Goal: Task Accomplishment & Management: Use online tool/utility

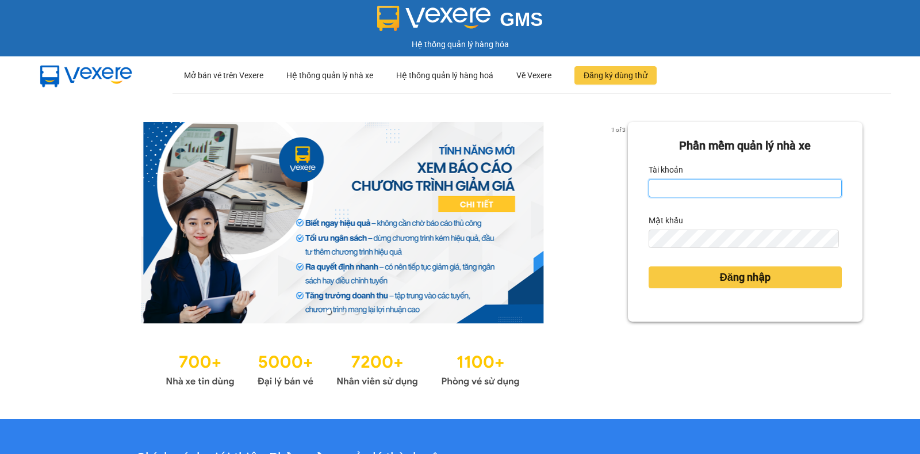
click at [767, 190] on input "Tài khoản" at bounding box center [745, 188] width 193 height 18
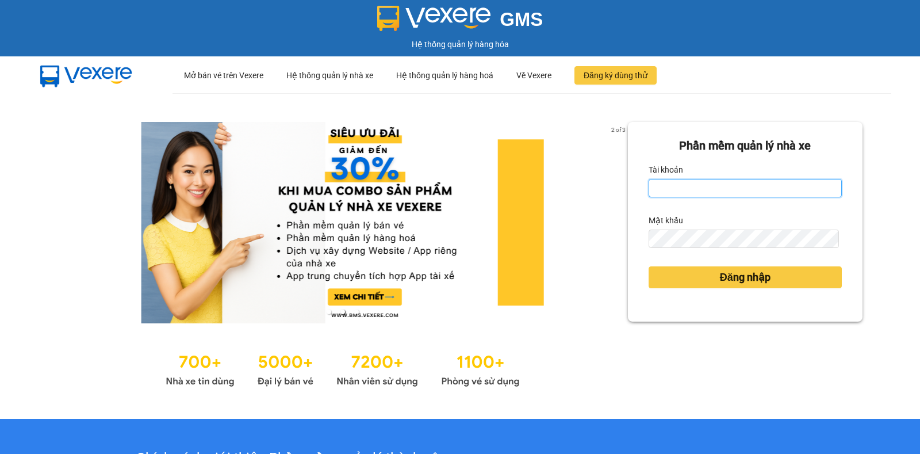
type input "nguyenthianhdao.trangngocphat"
click at [649, 266] on button "Đăng nhập" at bounding box center [745, 277] width 193 height 22
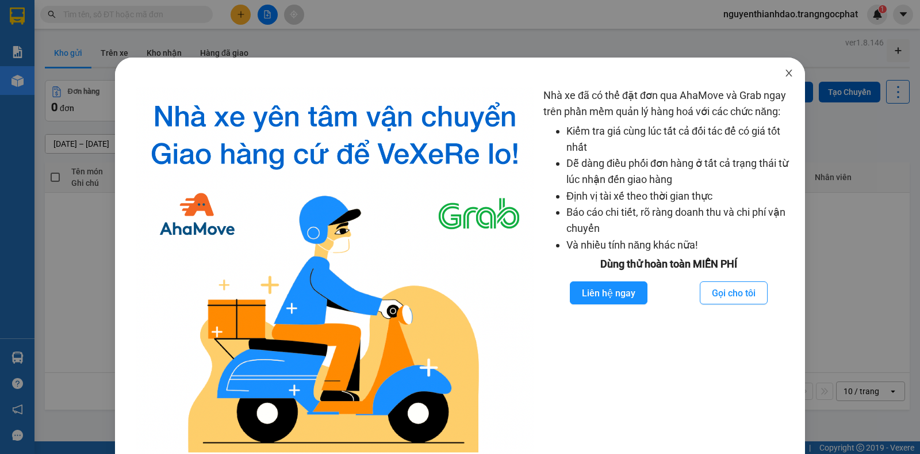
click at [785, 75] on icon "close" at bounding box center [789, 72] width 9 height 9
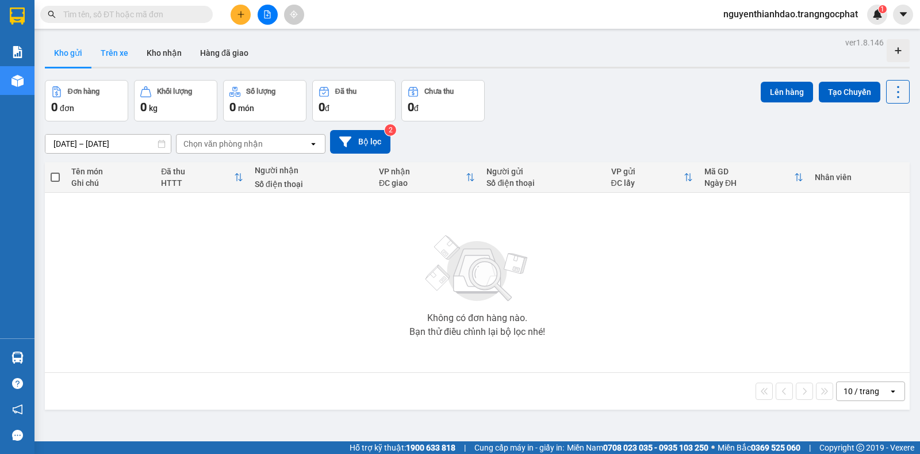
click at [120, 49] on button "Trên xe" at bounding box center [114, 53] width 46 height 28
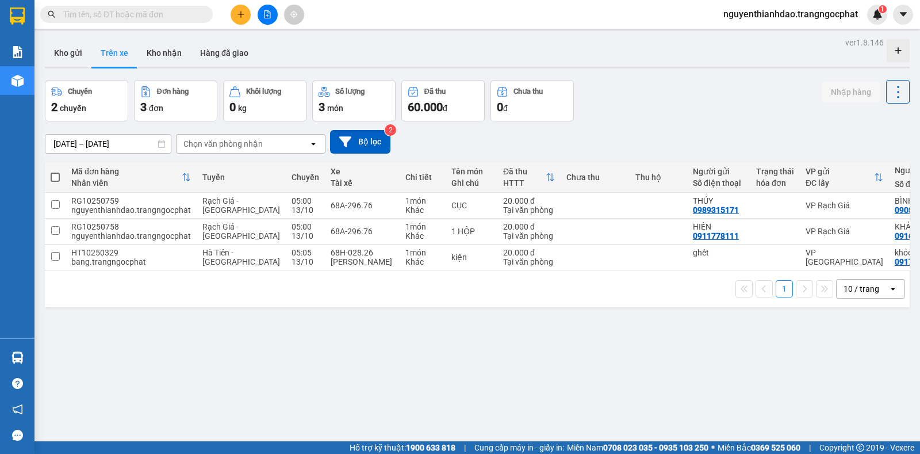
click at [155, 58] on button "Kho nhận" at bounding box center [164, 53] width 54 height 28
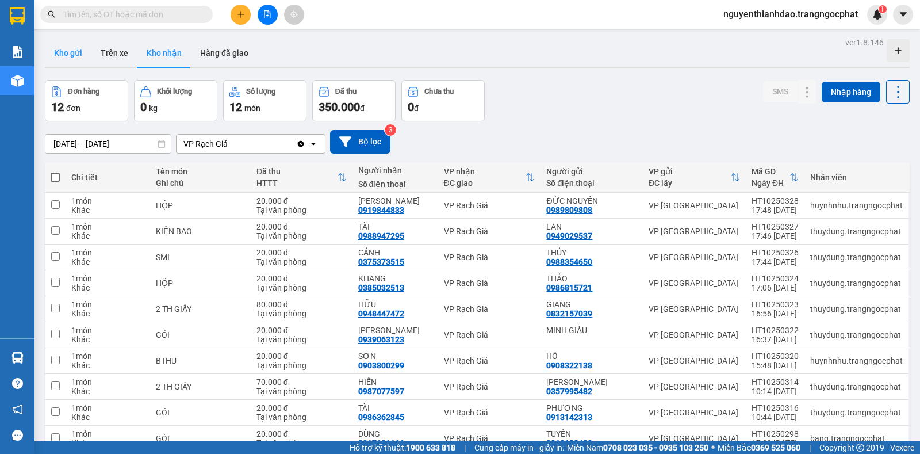
click at [71, 55] on button "Kho gửi" at bounding box center [68, 53] width 47 height 28
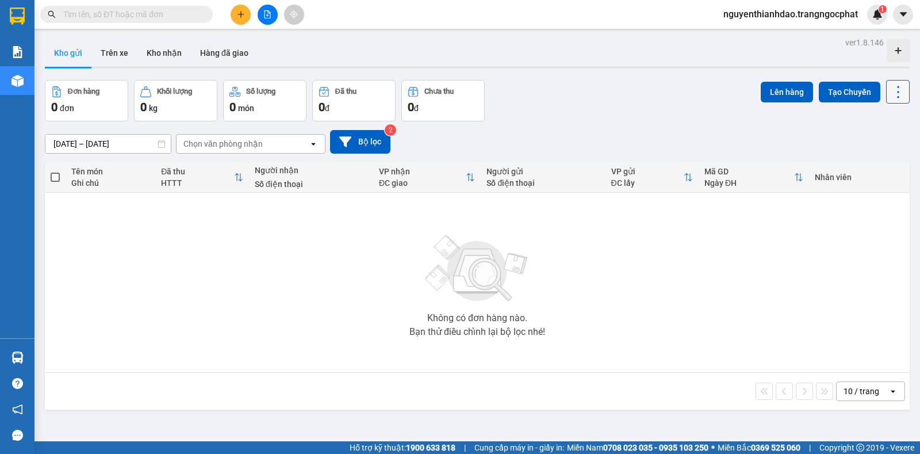
click at [891, 95] on icon at bounding box center [899, 92] width 16 height 16
click at [843, 166] on icon "Menu" at bounding box center [842, 164] width 11 height 11
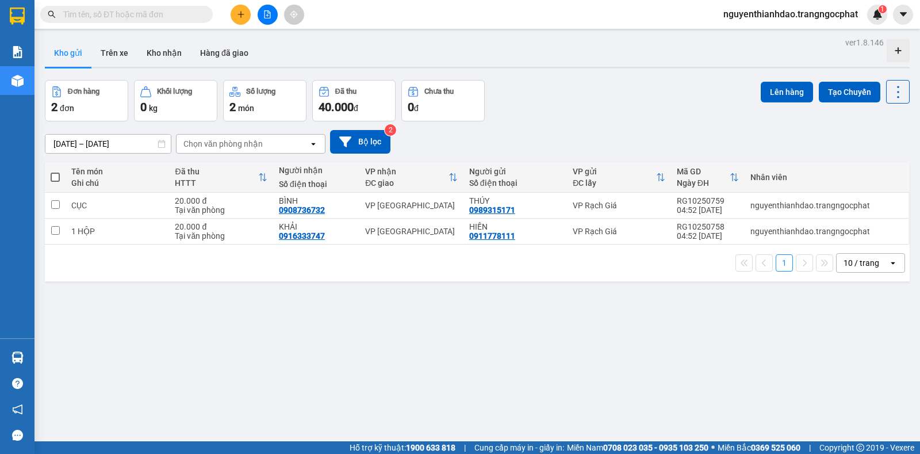
drag, startPoint x: 882, startPoint y: 108, endPoint x: 889, endPoint y: 95, distance: 14.7
click at [883, 106] on div "Lên hàng Tạo Chuyến" at bounding box center [835, 100] width 149 height 41
click at [891, 95] on icon at bounding box center [899, 92] width 16 height 16
click at [553, 104] on div "Đơn hàng 2 đơn Khối lượng 0 kg Số lượng 2 món Đã thu 40.000 đ Chưa thu 0 đ Lên …" at bounding box center [477, 100] width 865 height 41
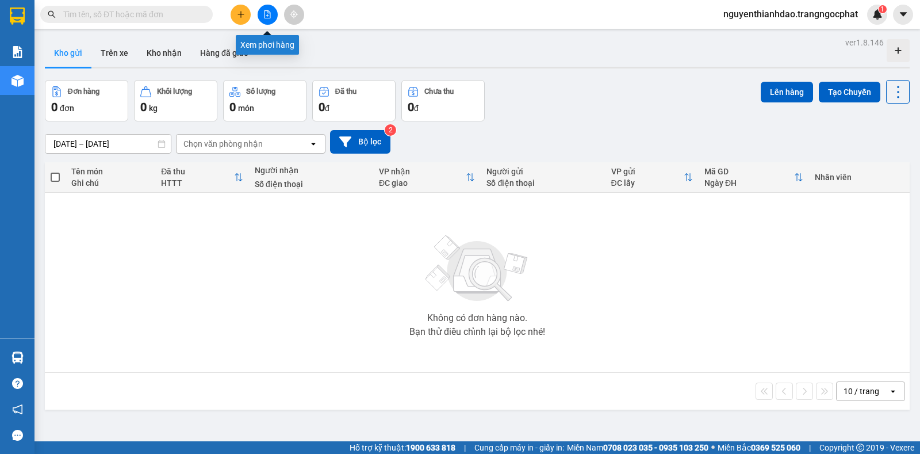
click at [269, 14] on icon "file-add" at bounding box center [267, 14] width 8 height 8
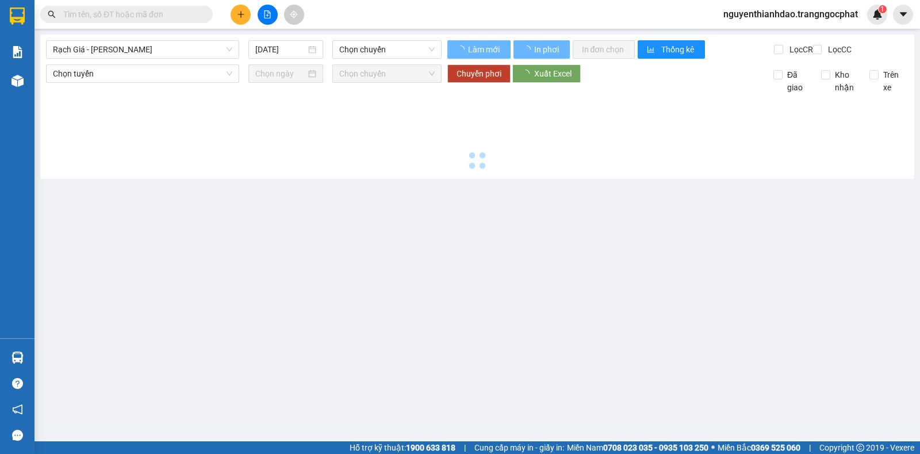
type input "13/10/2025"
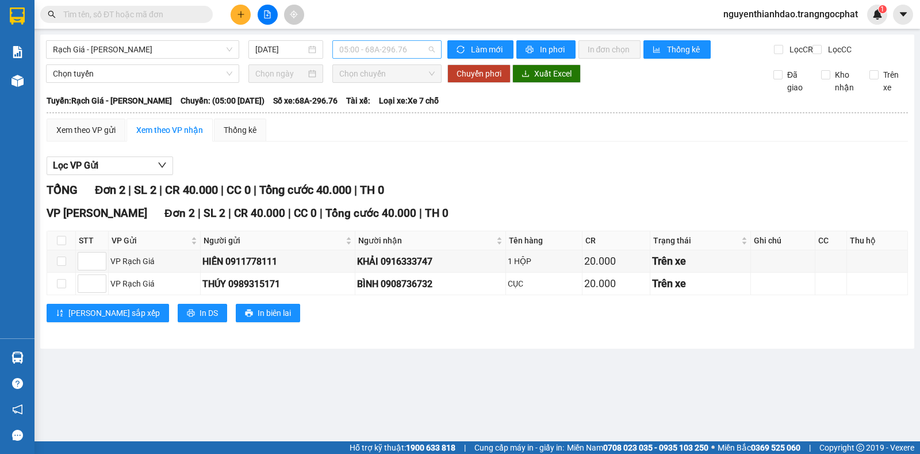
click at [358, 47] on span "05:00 - 68A-296.76" at bounding box center [386, 49] width 95 height 17
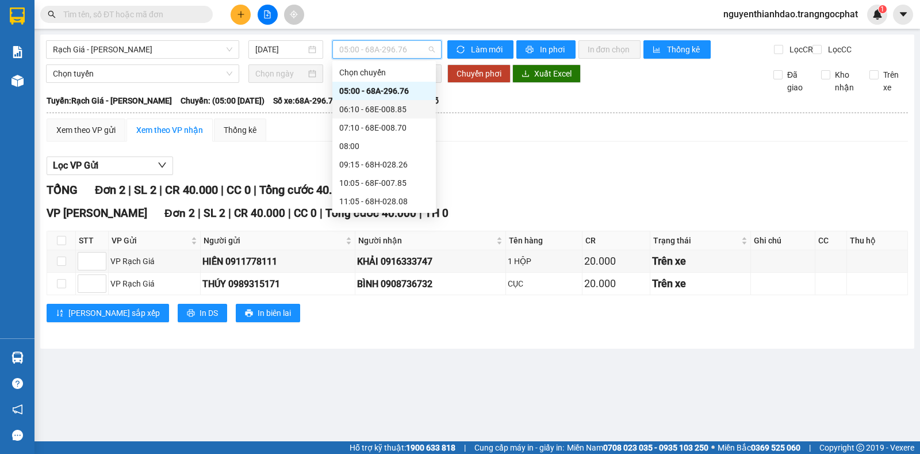
click at [356, 102] on div "06:10 - 68E-008.85" at bounding box center [385, 109] width 104 height 18
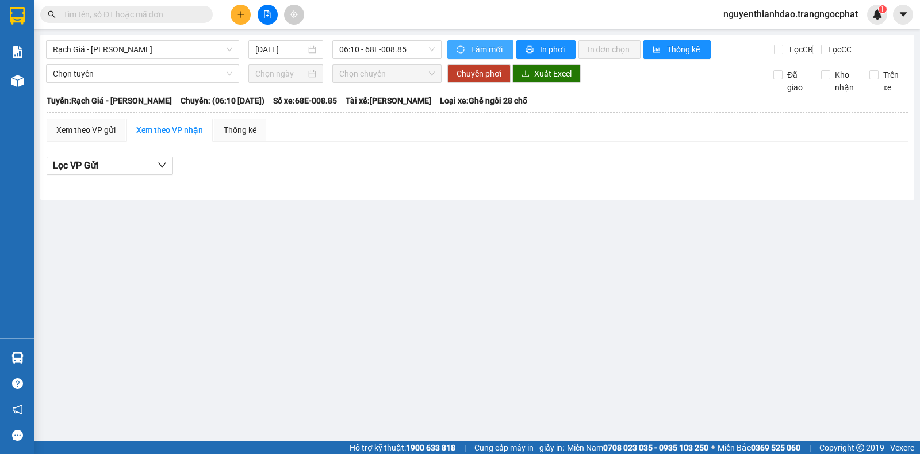
click at [474, 47] on span "Làm mới" at bounding box center [487, 49] width 33 height 13
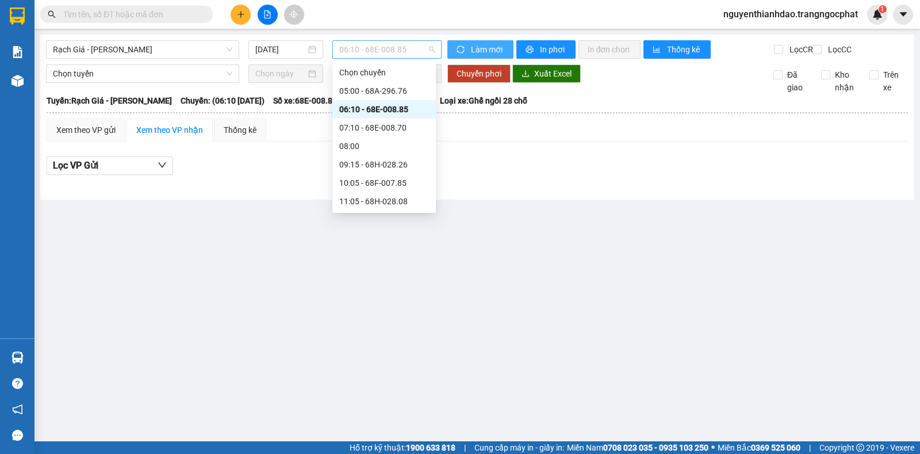
click at [348, 49] on span "06:10 - 68E-008.85" at bounding box center [386, 49] width 95 height 17
click at [356, 89] on div "05:00 - 68A-296.76" at bounding box center [384, 91] width 90 height 13
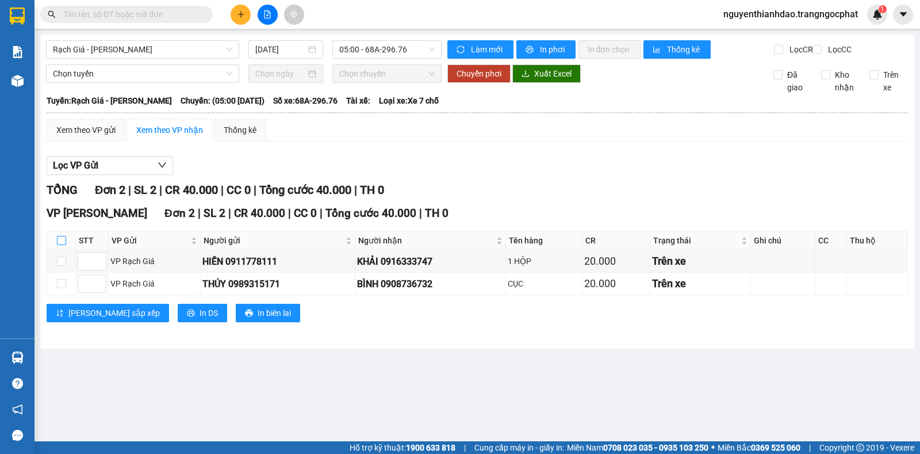
click at [63, 245] on input "checkbox" at bounding box center [61, 240] width 9 height 9
checkbox input "true"
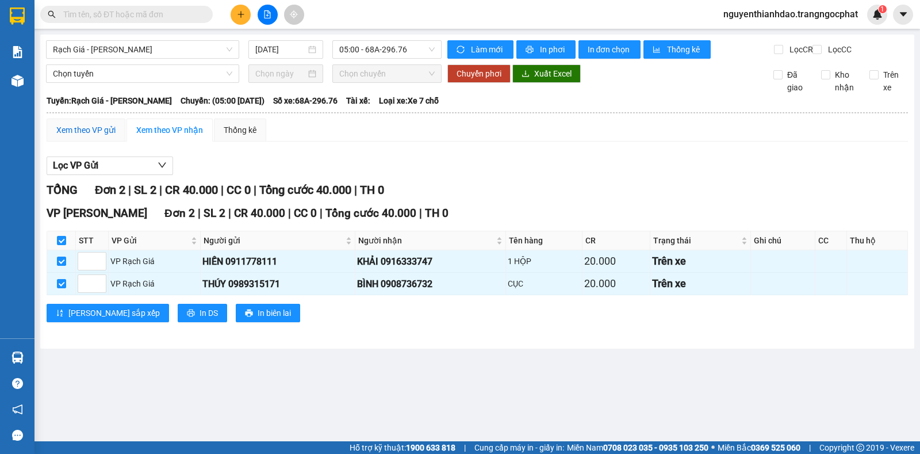
click at [93, 136] on div "Xem theo VP gửi" at bounding box center [85, 130] width 59 height 13
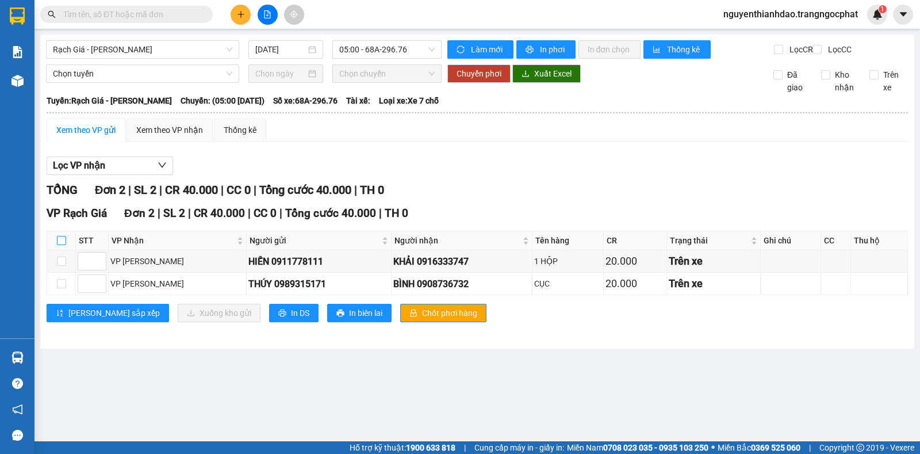
click at [58, 245] on input "checkbox" at bounding box center [61, 240] width 9 height 9
checkbox input "true"
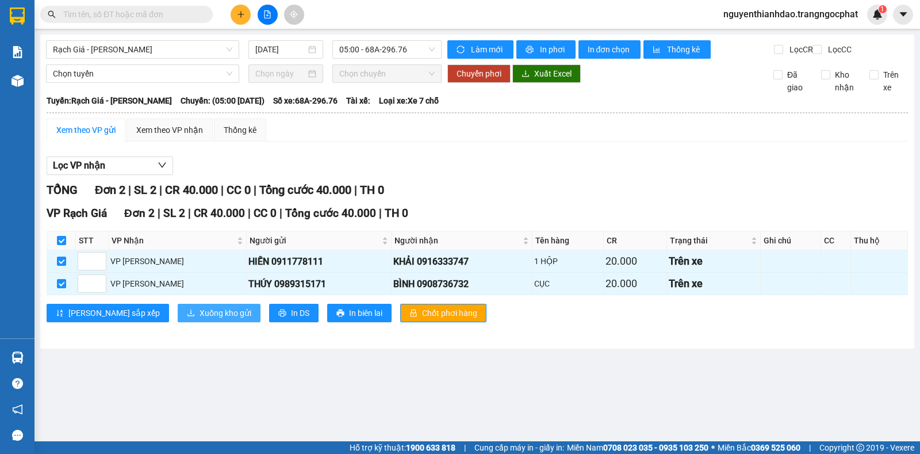
click at [187, 317] on icon "download" at bounding box center [191, 313] width 8 height 8
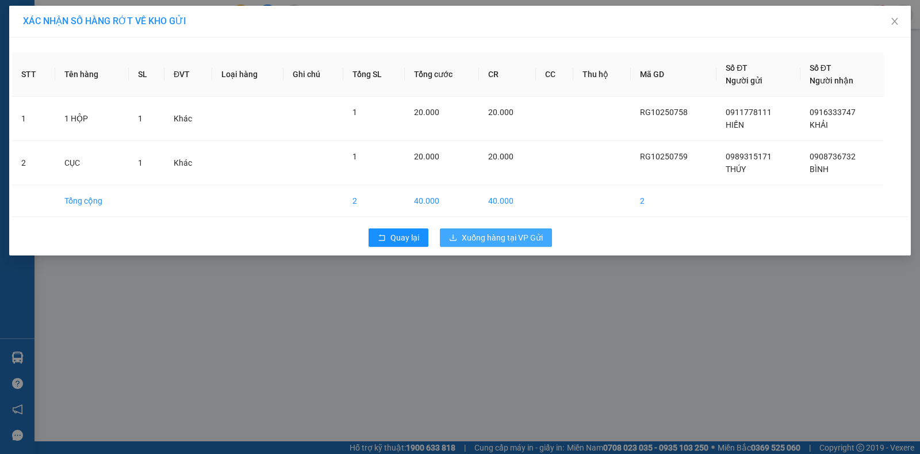
click at [484, 243] on span "Xuống hàng tại VP Gửi" at bounding box center [502, 237] width 81 height 13
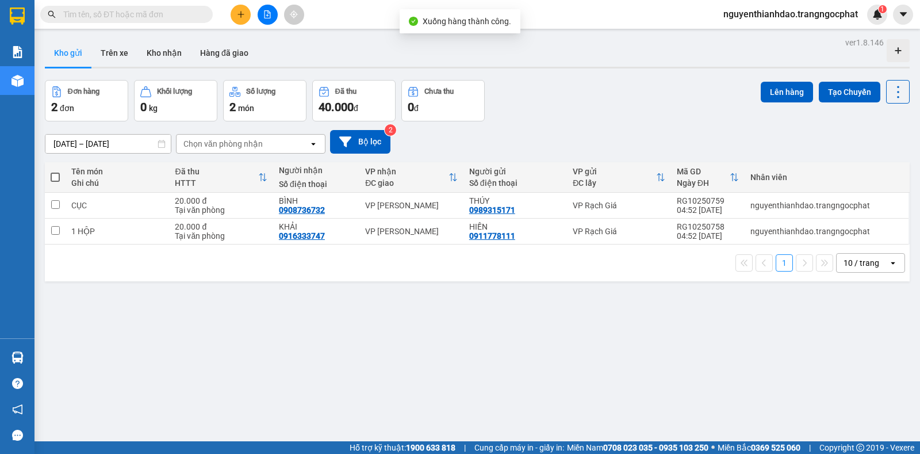
click at [58, 177] on span at bounding box center [55, 177] width 9 height 9
click at [55, 171] on input "checkbox" at bounding box center [55, 171] width 0 height 0
checkbox input "true"
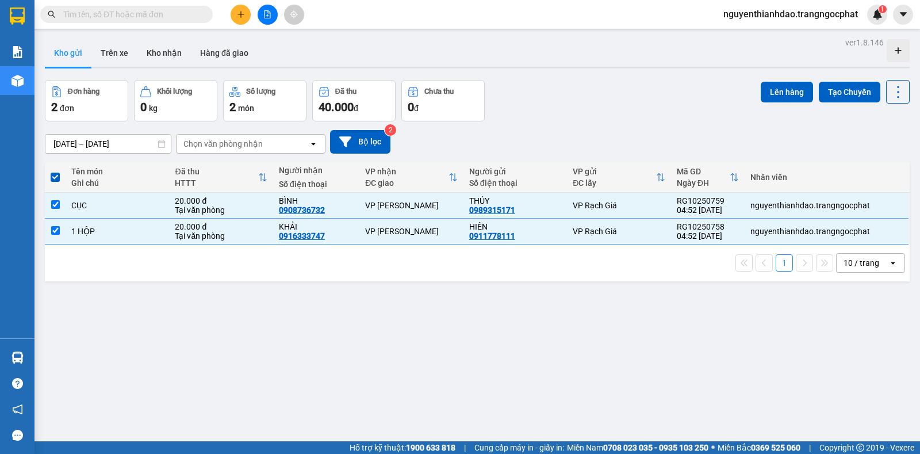
click at [266, 9] on button at bounding box center [268, 15] width 20 height 20
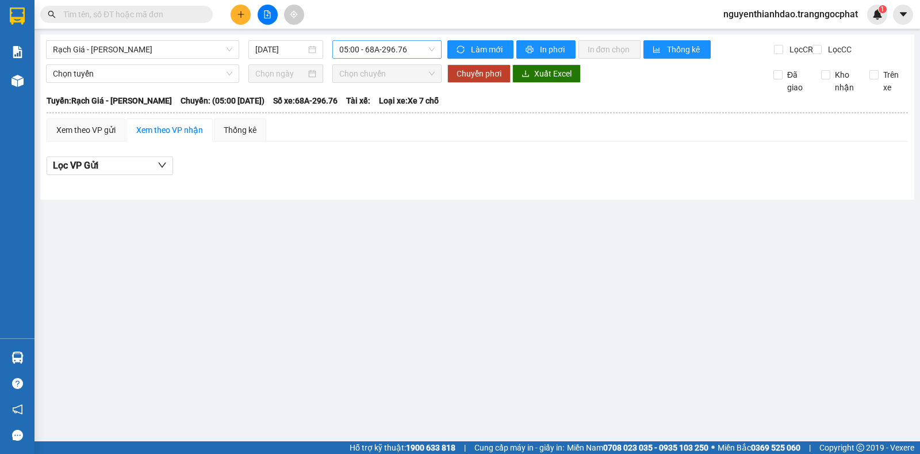
click at [354, 50] on span "05:00 - 68A-296.76" at bounding box center [386, 49] width 95 height 17
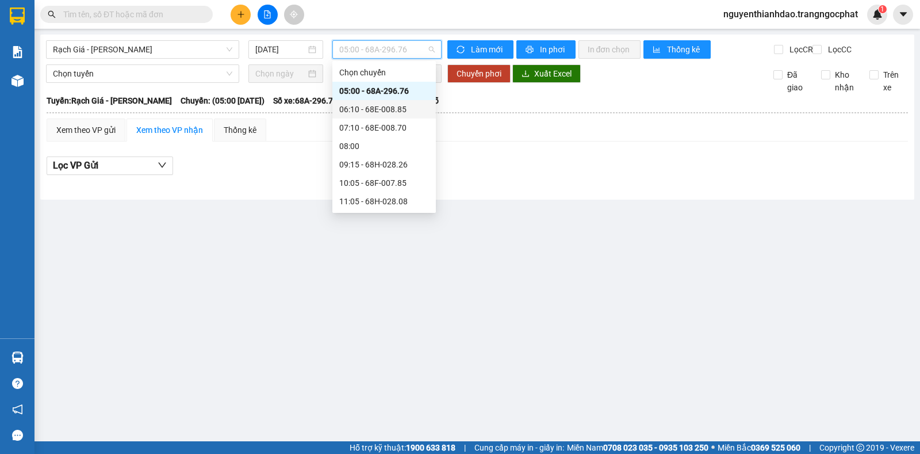
click at [355, 104] on div "06:10 - 68E-008.85" at bounding box center [384, 109] width 90 height 13
